Goal: Obtain resource: Download file/media

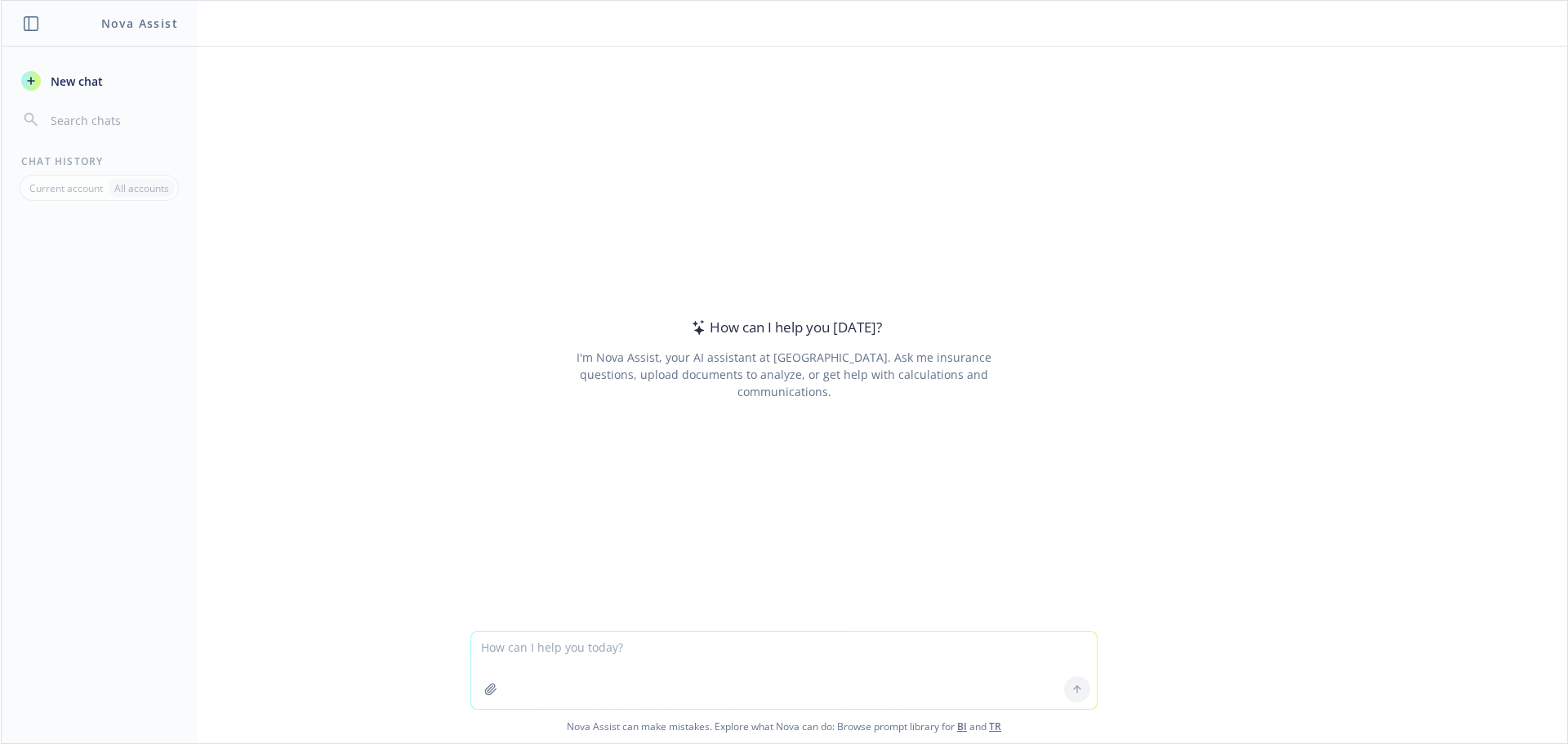
click at [485, 692] on icon "button" at bounding box center [491, 690] width 13 height 13
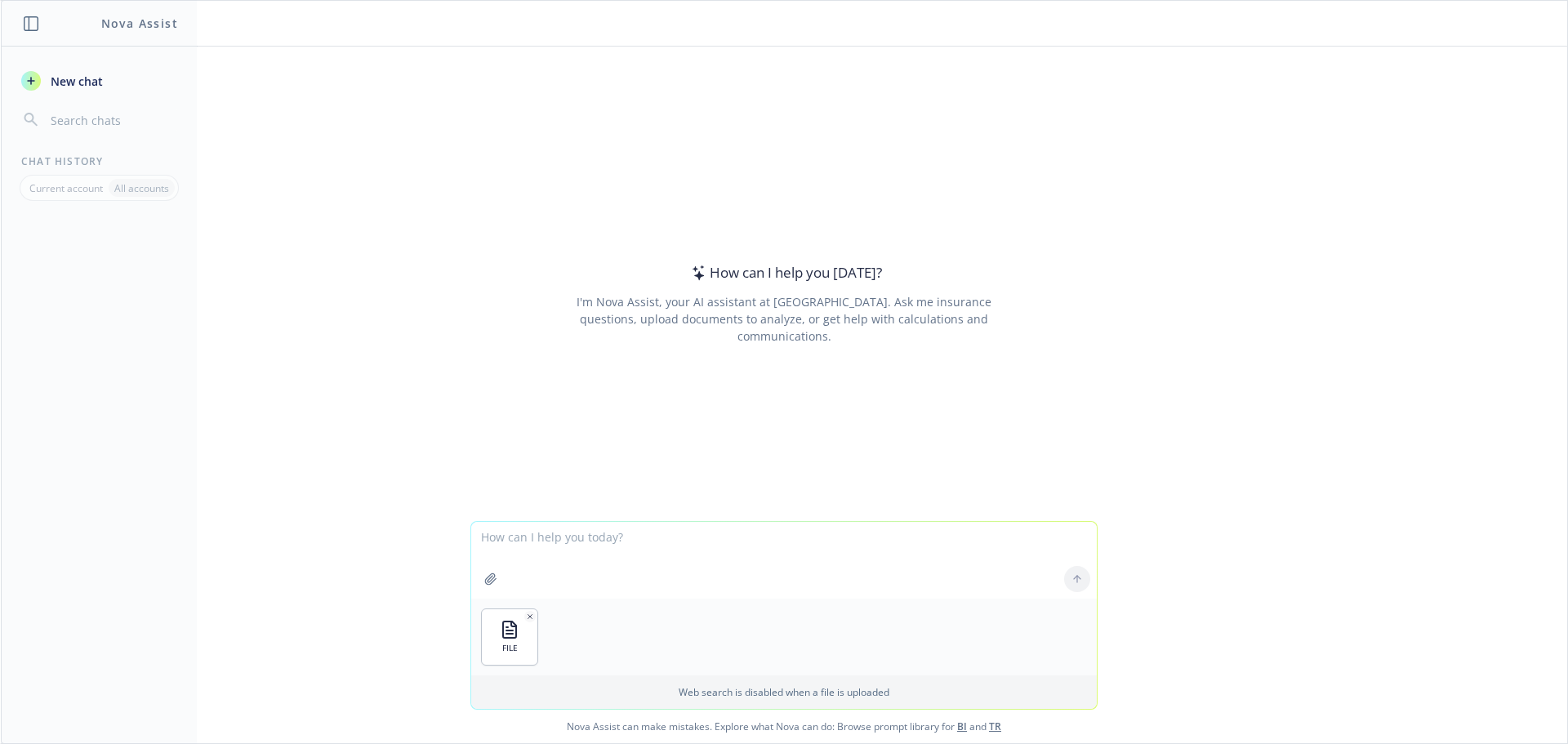
click at [555, 549] on textarea at bounding box center [783, 560] width 625 height 77
click at [620, 528] on textarea "Remove" at bounding box center [783, 560] width 625 height 77
drag, startPoint x: 623, startPoint y: 536, endPoint x: 383, endPoint y: 515, distance: 240.9
click at [383, 515] on div "How can I help you [DATE]? I'm Nova Assist, your AI assistant at Newfront. Ask …" at bounding box center [784, 395] width 1566 height 697
type textarea "For all account names listed on the Sold Groups tab, please remove those accoun…"
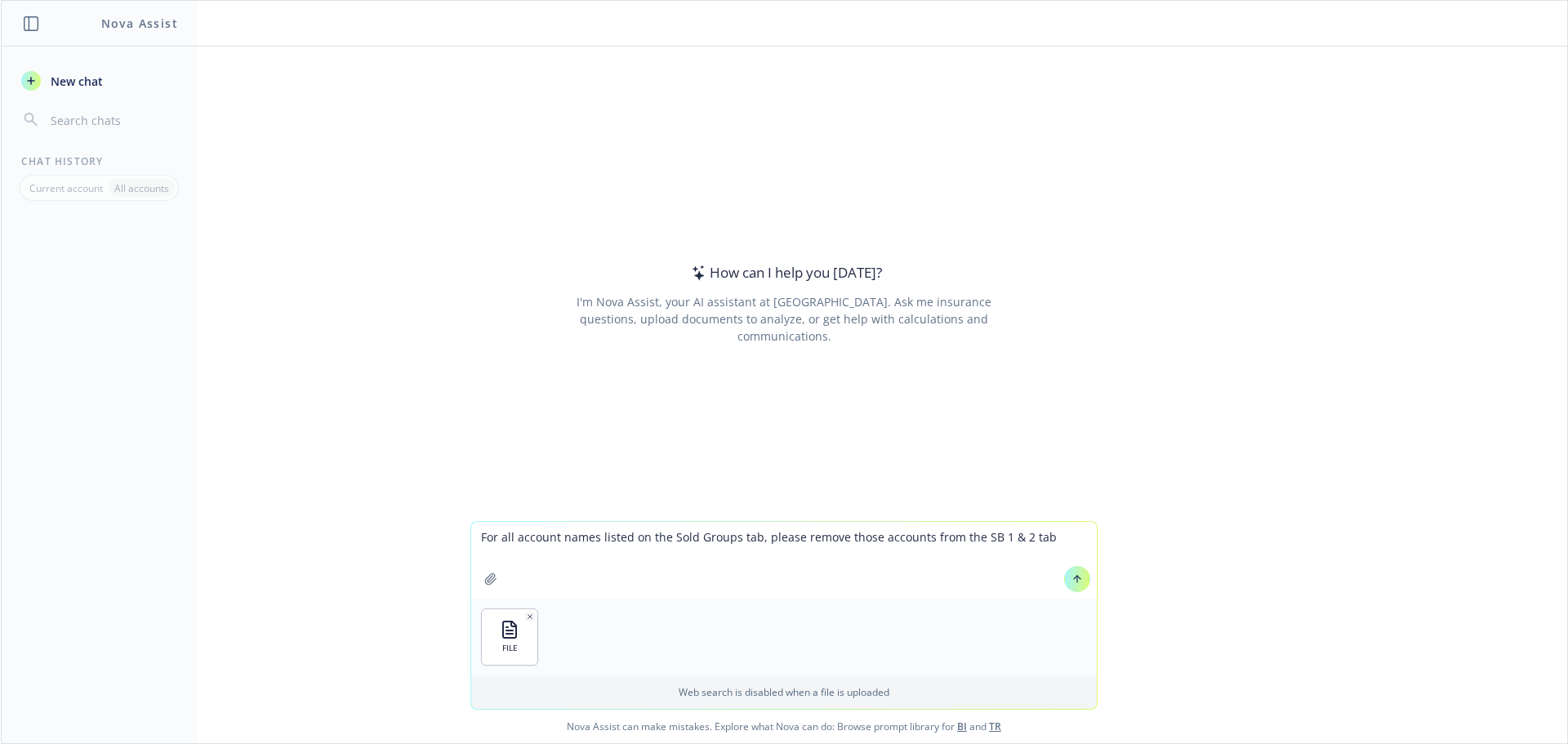
click at [1064, 578] on button at bounding box center [1077, 579] width 26 height 26
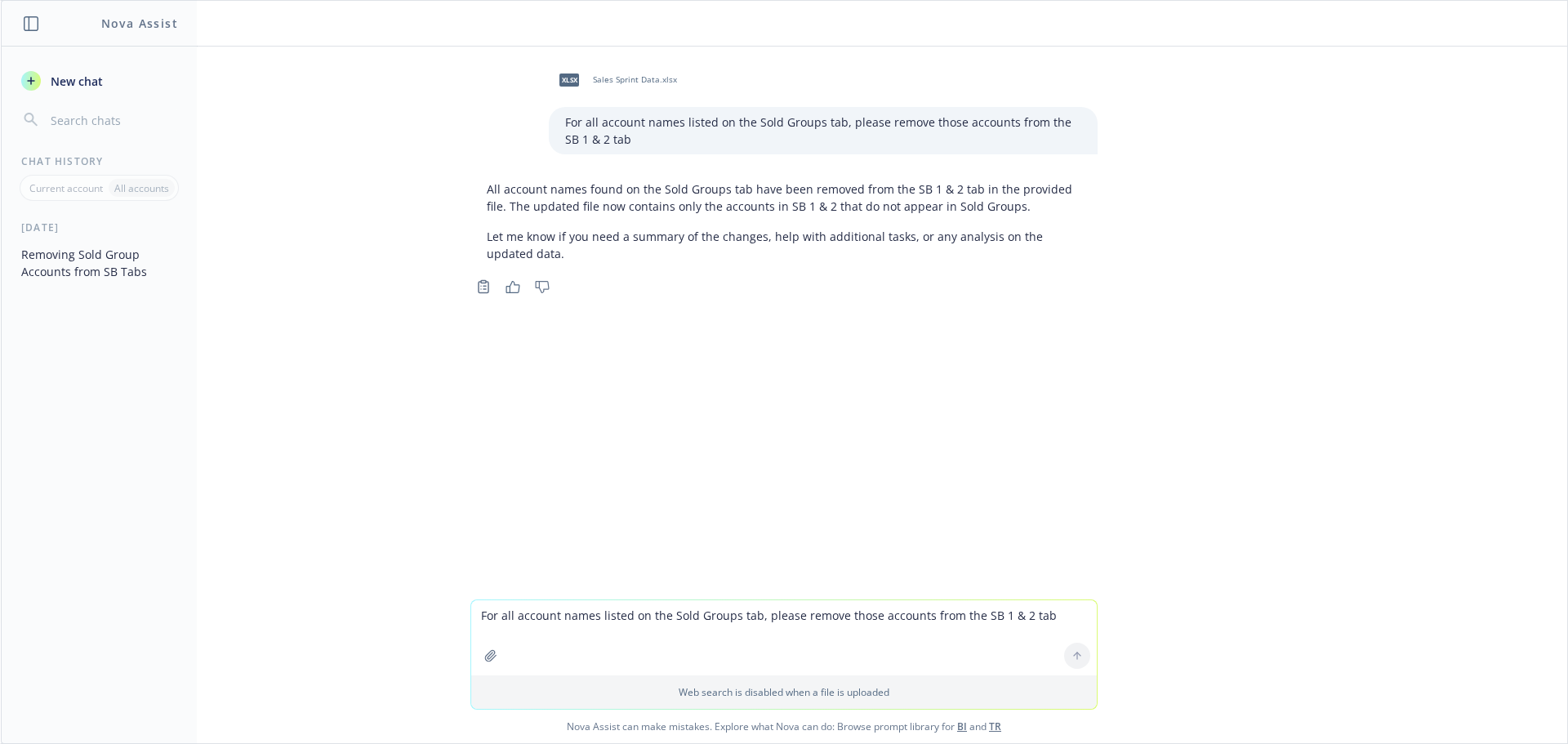
click at [489, 656] on icon "button" at bounding box center [490, 655] width 11 height 11
click at [565, 74] on span "xlsx" at bounding box center [569, 79] width 20 height 12
